Goal: Task Accomplishment & Management: Use online tool/utility

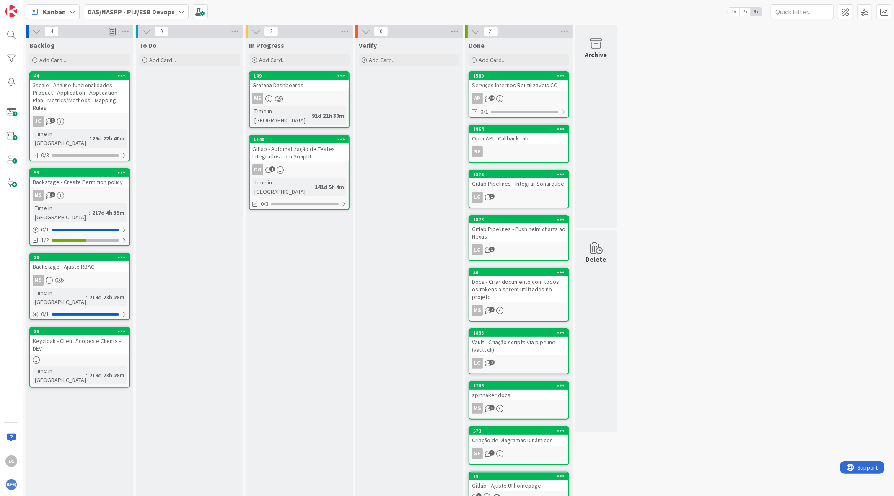
click at [298, 231] on div "In Progress Add Card... 149 Grafana Dashboards MS Time in [GEOGRAPHIC_DATA] : 9…" at bounding box center [299, 313] width 107 height 551
click at [327, 222] on div "In Progress Add Card... 149 Grafana Dashboards MS Time in [GEOGRAPHIC_DATA] : 9…" at bounding box center [299, 313] width 107 height 551
click at [173, 15] on div "DAS/NASPP - PIJ/ESB Devops" at bounding box center [136, 11] width 105 height 15
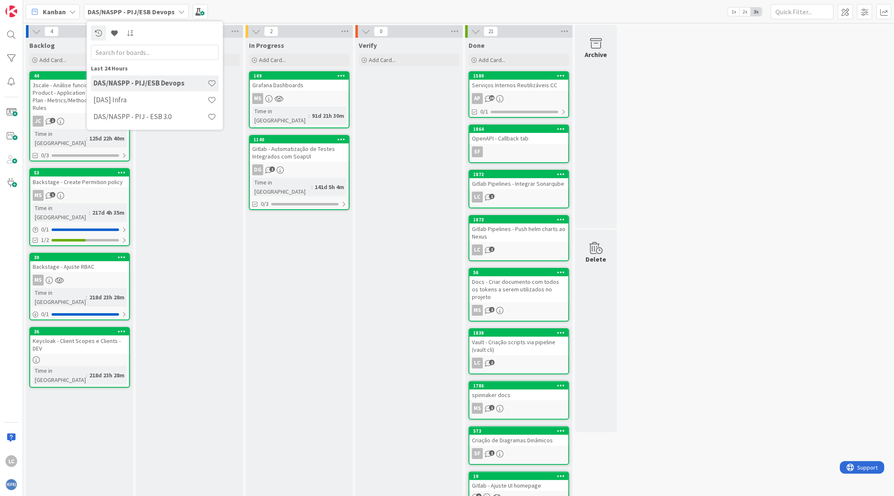
click at [173, 15] on div "DAS/NASPP - PIJ/ESB Devops" at bounding box center [136, 11] width 105 height 15
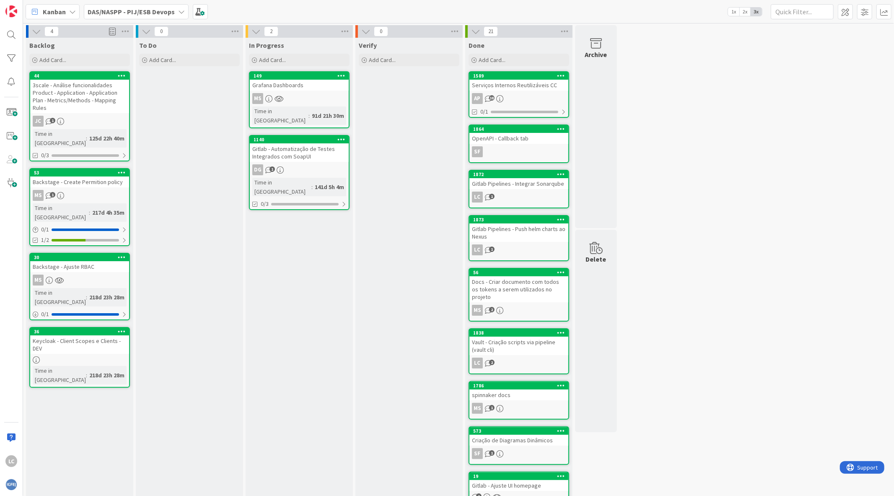
drag, startPoint x: 124, startPoint y: 454, endPoint x: 91, endPoint y: 513, distance: 67.4
drag, startPoint x: 91, startPoint y: 513, endPoint x: 676, endPoint y: 219, distance: 654.7
click at [676, 219] on div "4 Backlog Add Card... 44 3scale - Análise funcionalidades Product - Application…" at bounding box center [459, 309] width 868 height 568
click at [15, 487] on img at bounding box center [11, 485] width 12 height 12
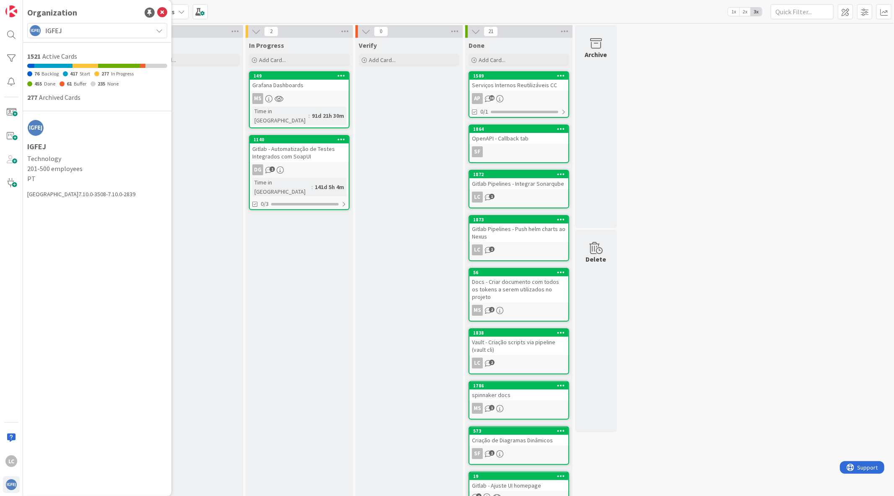
click at [78, 28] on span "IGFEJ" at bounding box center [96, 31] width 103 height 12
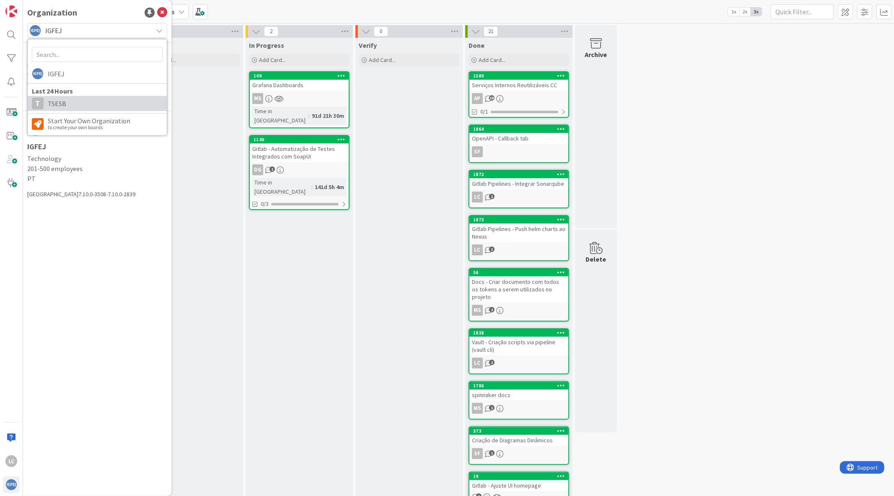
click at [102, 101] on span "TSESB" at bounding box center [105, 103] width 115 height 13
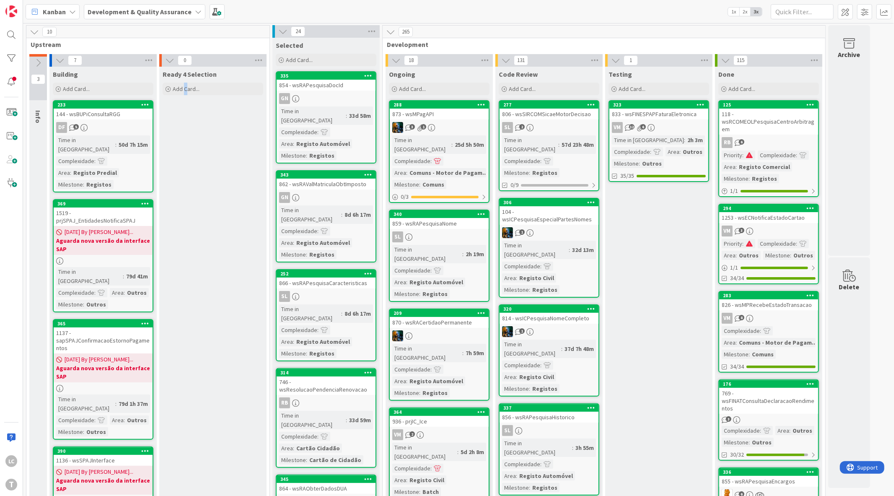
click at [158, 9] on b "Development & Quality Assurance" at bounding box center [140, 12] width 104 height 8
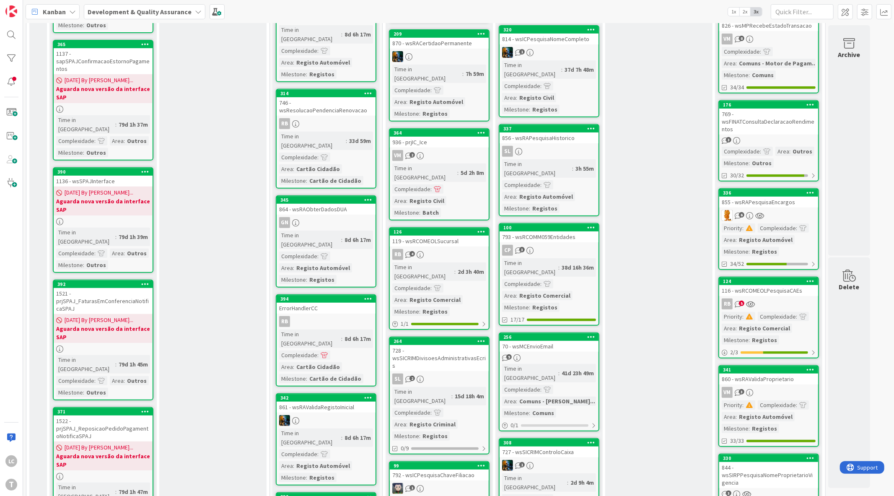
scroll to position [559, 0]
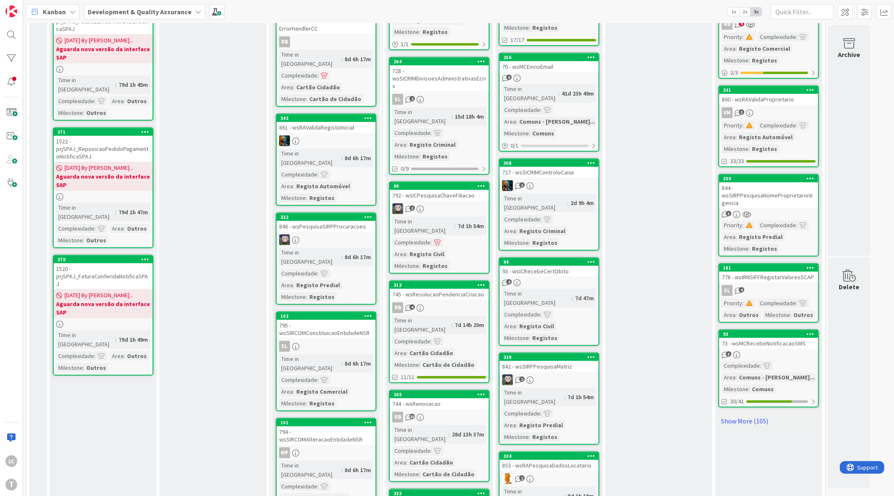
click at [627, 195] on div "Testing Add Card... 323 833 - wsFINESPAPFaturaEletronica VM 12 6 Time in [GEOGR…" at bounding box center [658, 61] width 107 height 1107
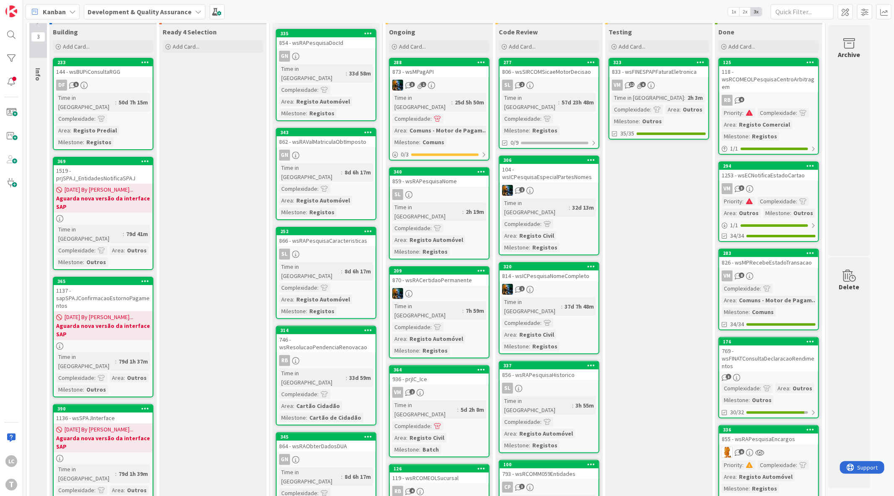
scroll to position [0, 0]
